Goal: Information Seeking & Learning: Learn about a topic

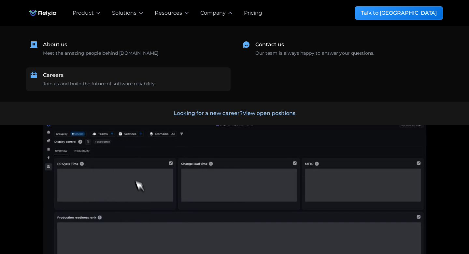
click at [98, 82] on div "Join us and build the future of software reliability." at bounding box center [99, 83] width 113 height 7
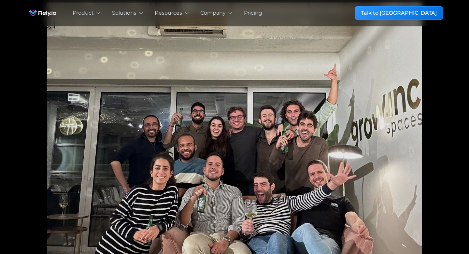
scroll to position [95, 0]
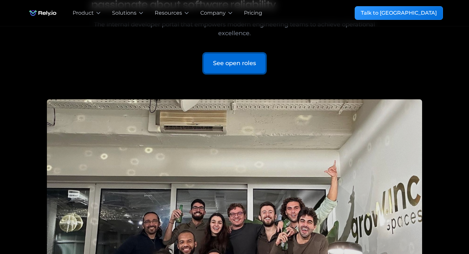
click at [246, 65] on div "See open roles" at bounding box center [234, 63] width 43 height 9
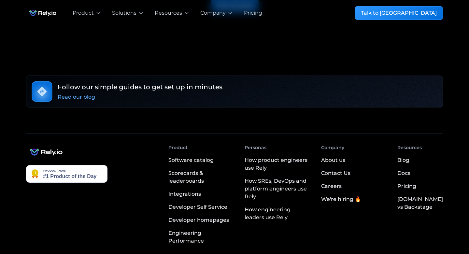
scroll to position [1744, 0]
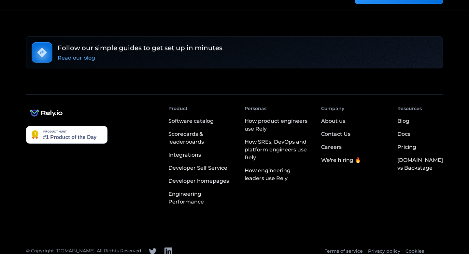
click at [344, 156] on div "We're hiring 🔥" at bounding box center [341, 160] width 40 height 8
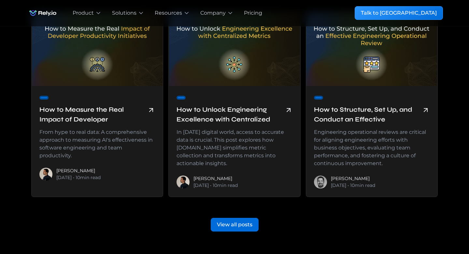
scroll to position [1745, 0]
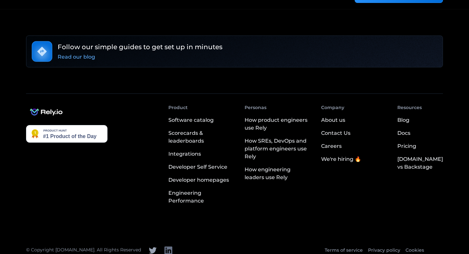
click at [164, 246] on icon at bounding box center [168, 250] width 8 height 8
